Goal: Transaction & Acquisition: Book appointment/travel/reservation

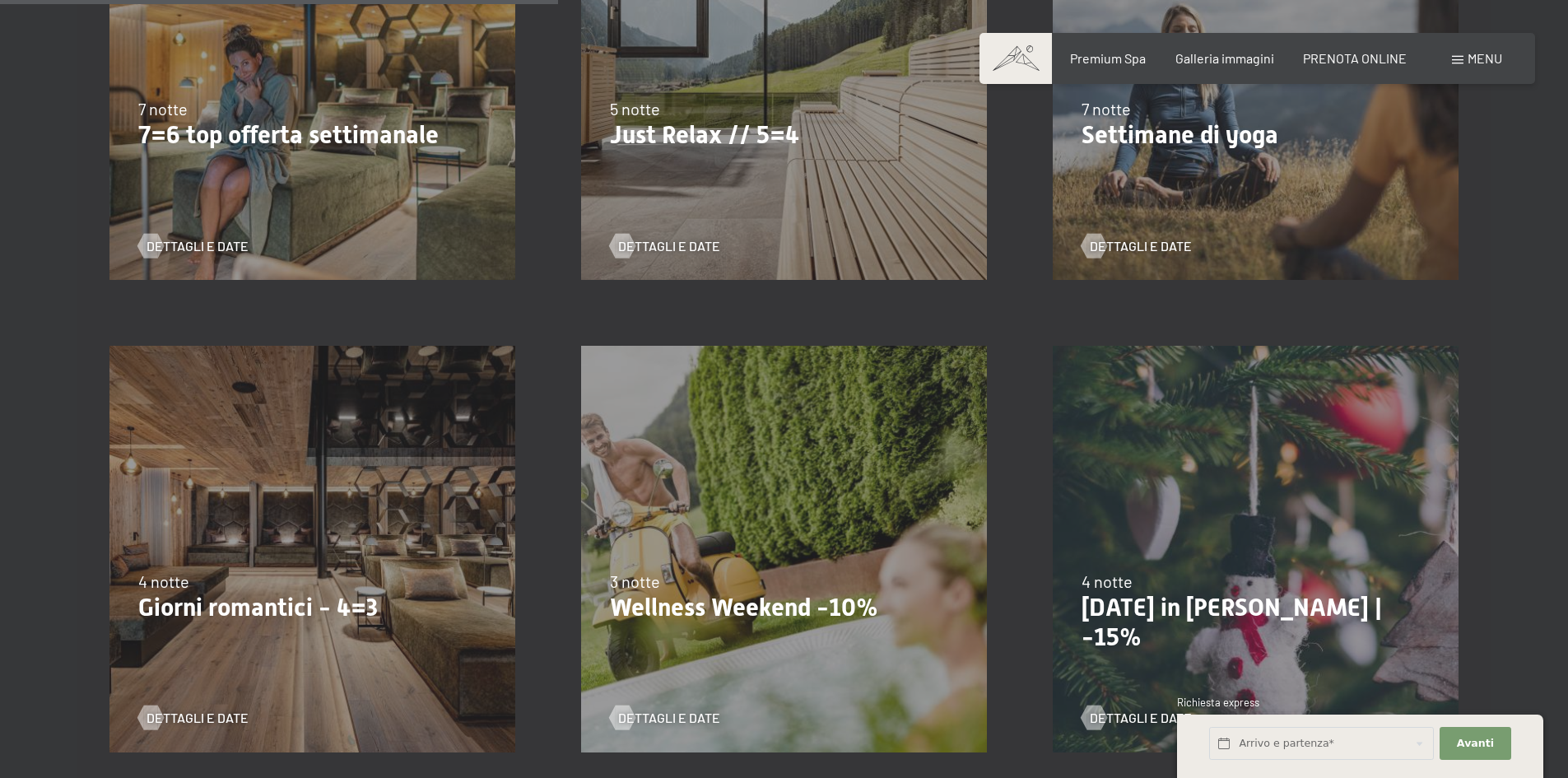
scroll to position [1152, 0]
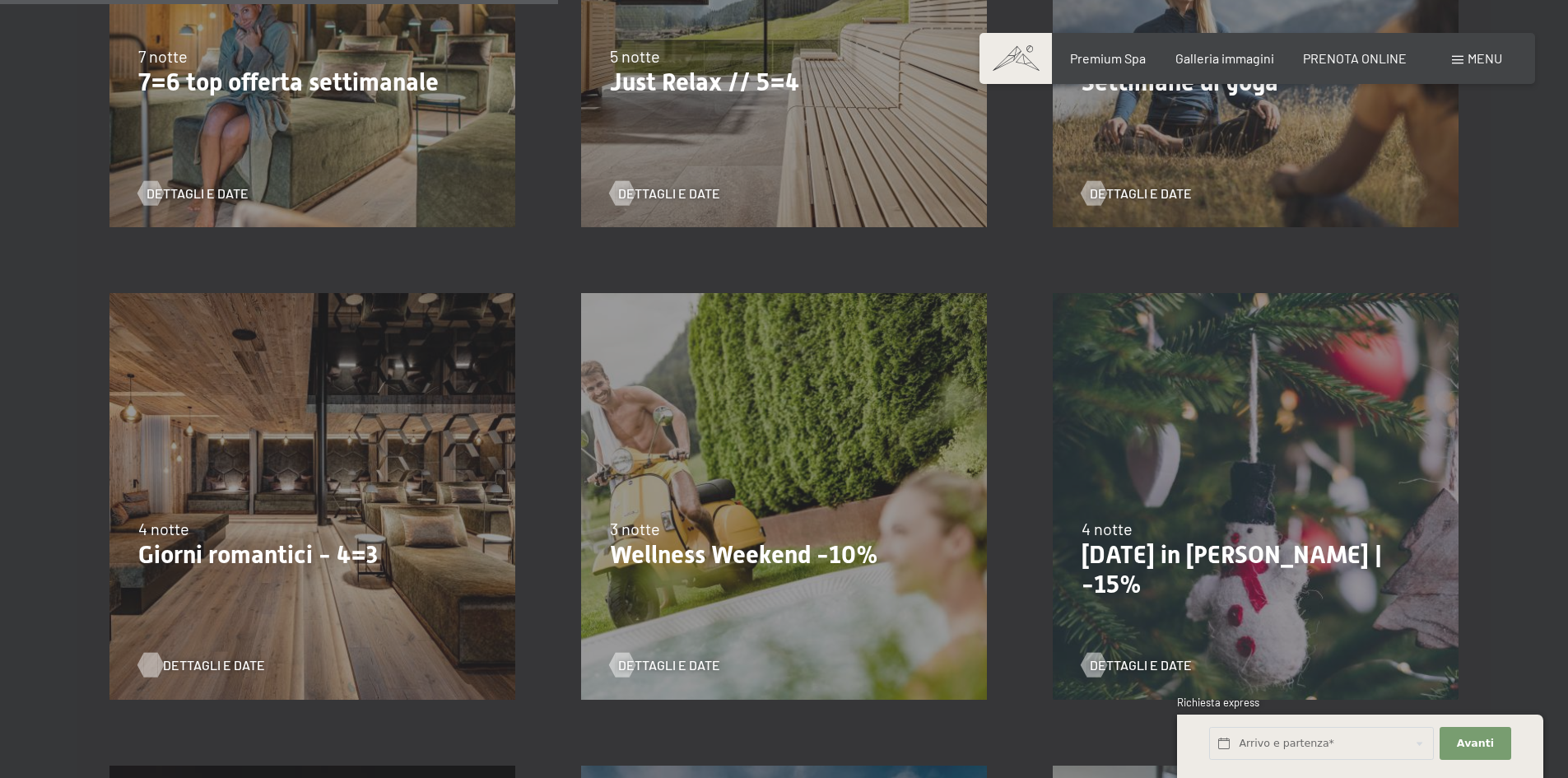
click at [202, 663] on span "Dettagli e Date" at bounding box center [214, 665] width 102 height 19
click at [670, 664] on span "Dettagli e Date" at bounding box center [685, 665] width 102 height 19
